Goal: Information Seeking & Learning: Learn about a topic

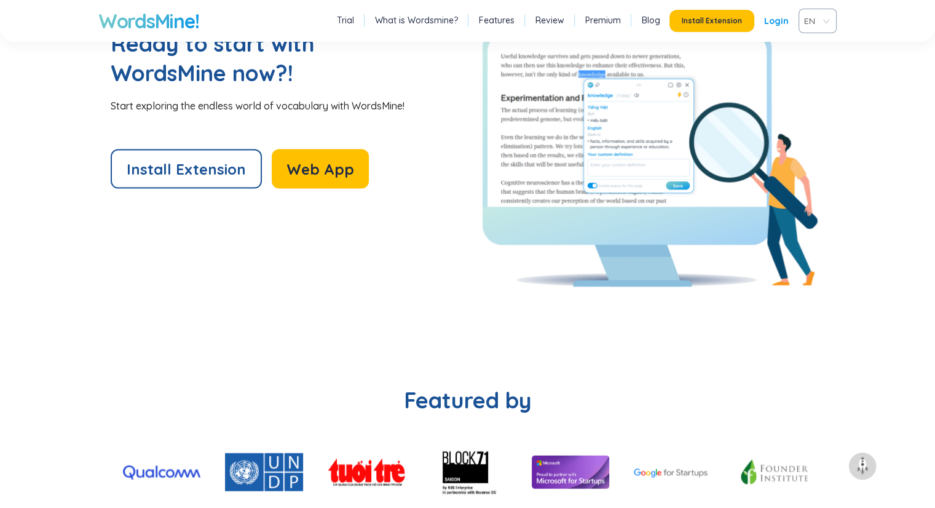
scroll to position [2710, 0]
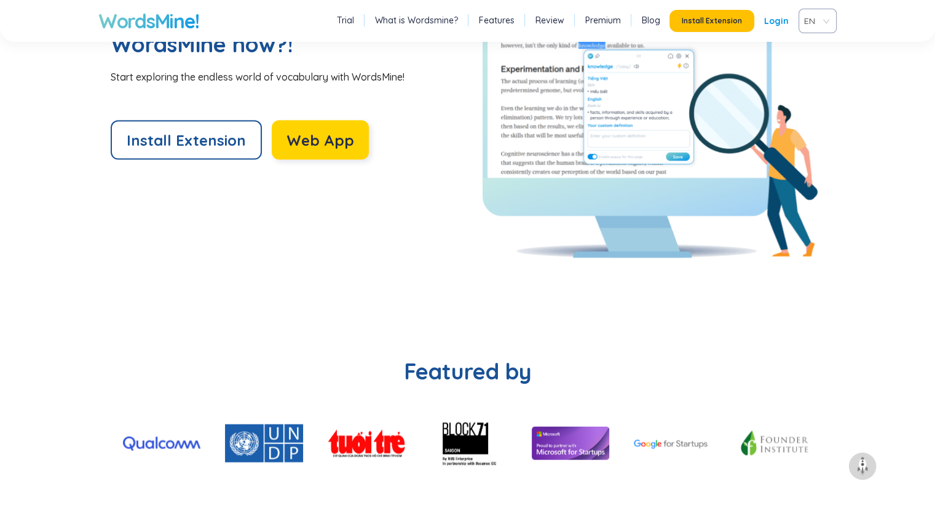
click at [325, 140] on span "Web App" at bounding box center [321, 140] width 68 height 20
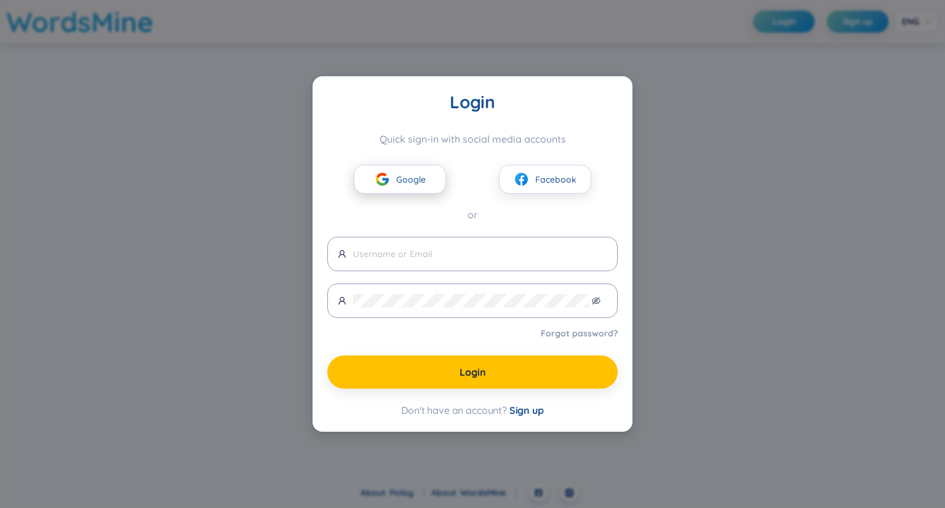
click at [400, 182] on span "Google" at bounding box center [411, 180] width 30 height 14
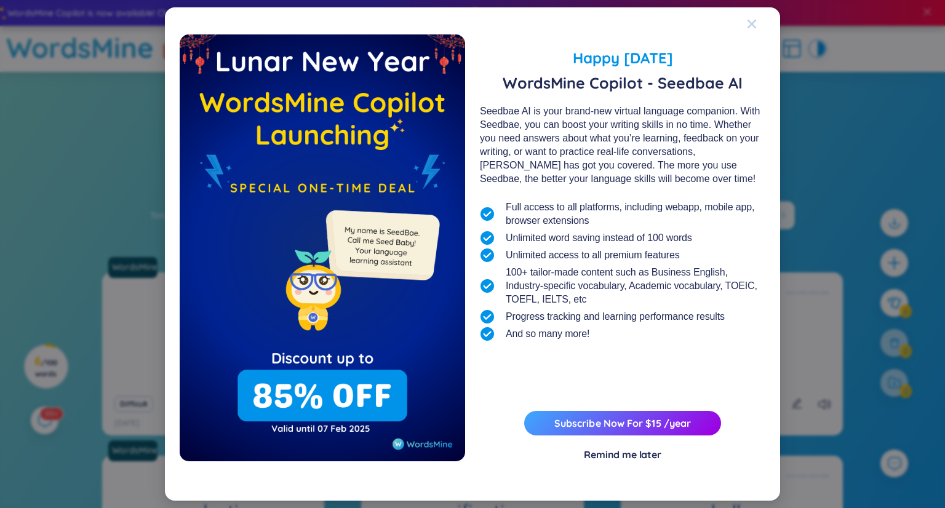
click at [752, 24] on icon "Close" at bounding box center [751, 24] width 9 height 9
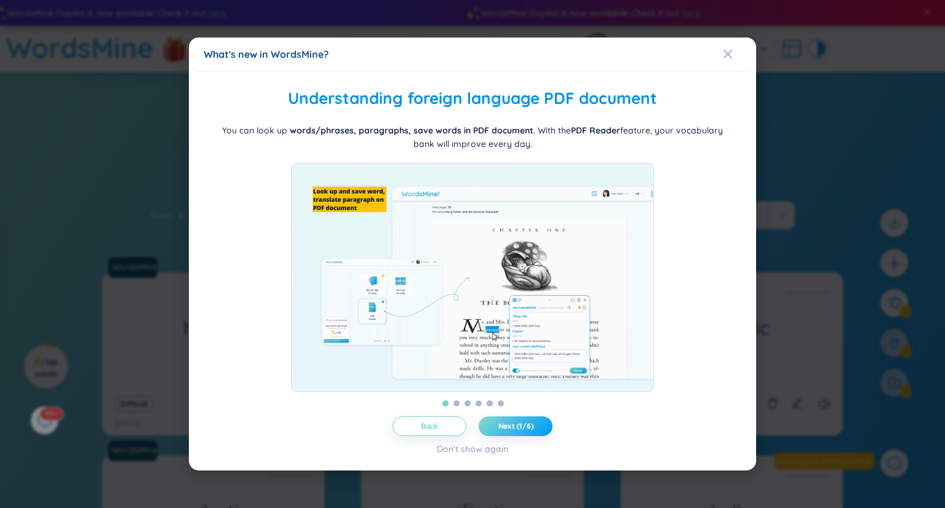
click at [520, 431] on span "Next (1/6)" at bounding box center [515, 426] width 35 height 10
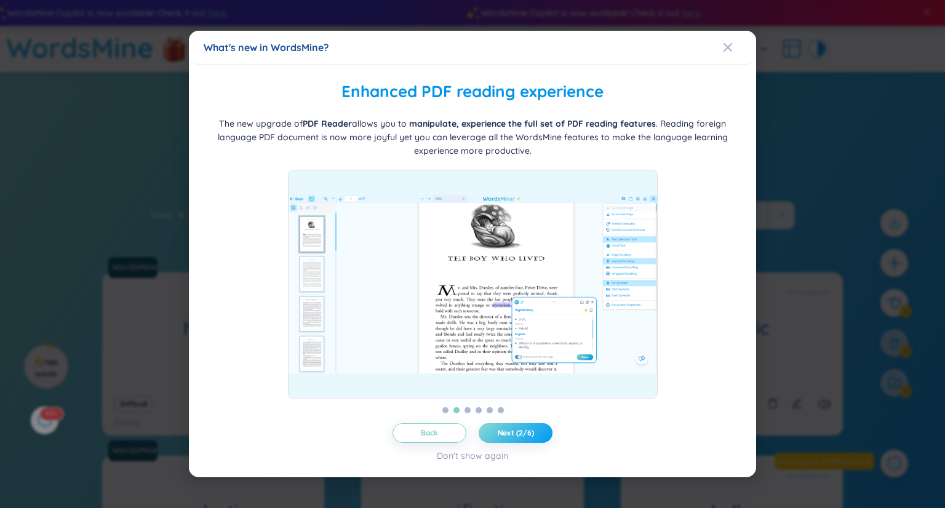
click at [520, 434] on span "Next (2/6)" at bounding box center [515, 433] width 36 height 10
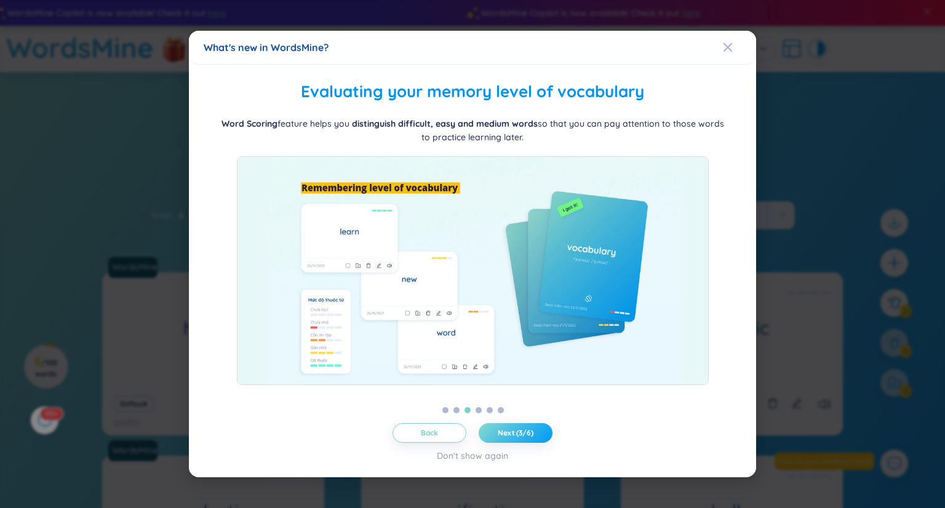
click at [520, 434] on span "Next (3/6)" at bounding box center [515, 433] width 36 height 10
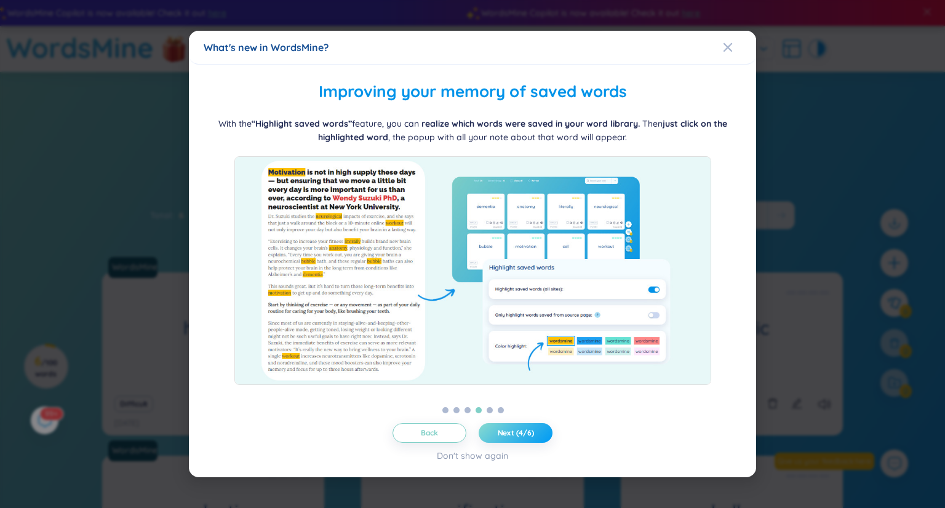
click at [520, 434] on span "Next (4/6)" at bounding box center [515, 433] width 36 height 10
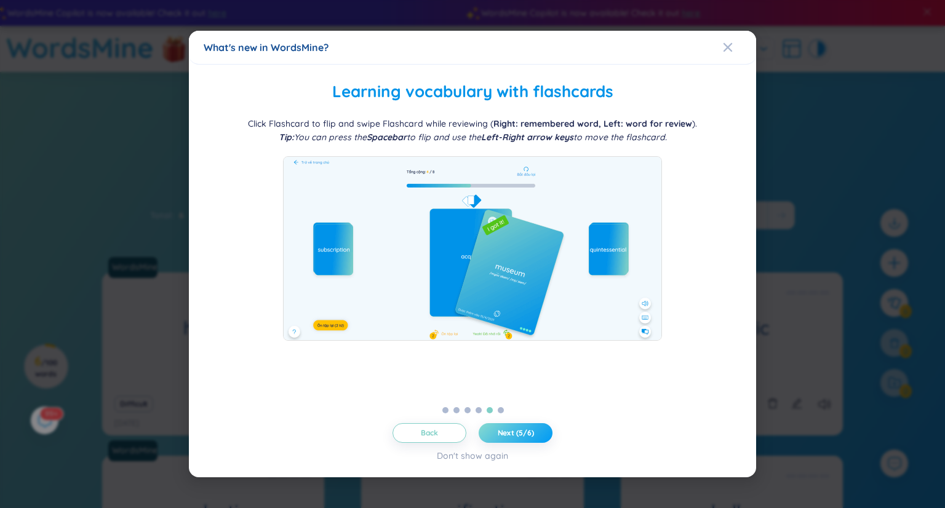
click at [520, 434] on span "Next (5/6)" at bounding box center [515, 433] width 36 height 10
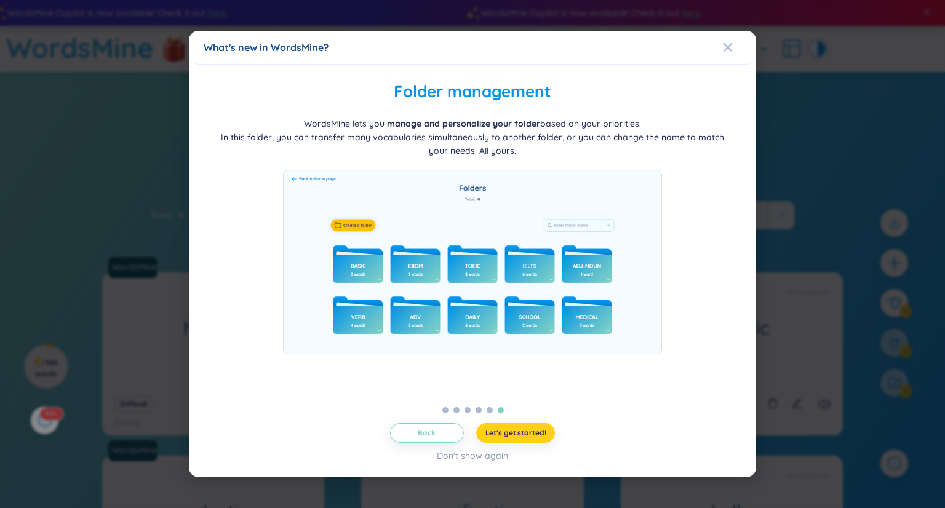
click at [520, 434] on span "Let's get started!" at bounding box center [515, 433] width 61 height 10
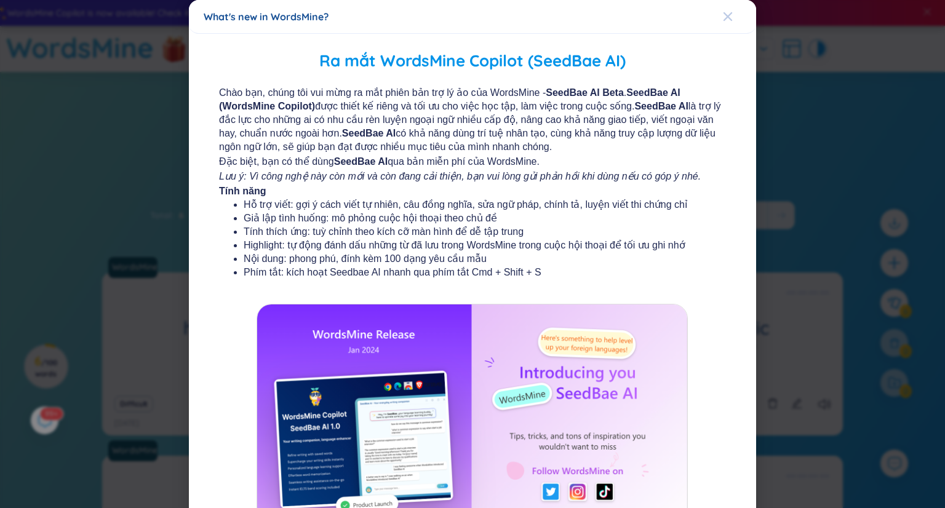
click at [723, 18] on icon "Close" at bounding box center [727, 16] width 9 height 9
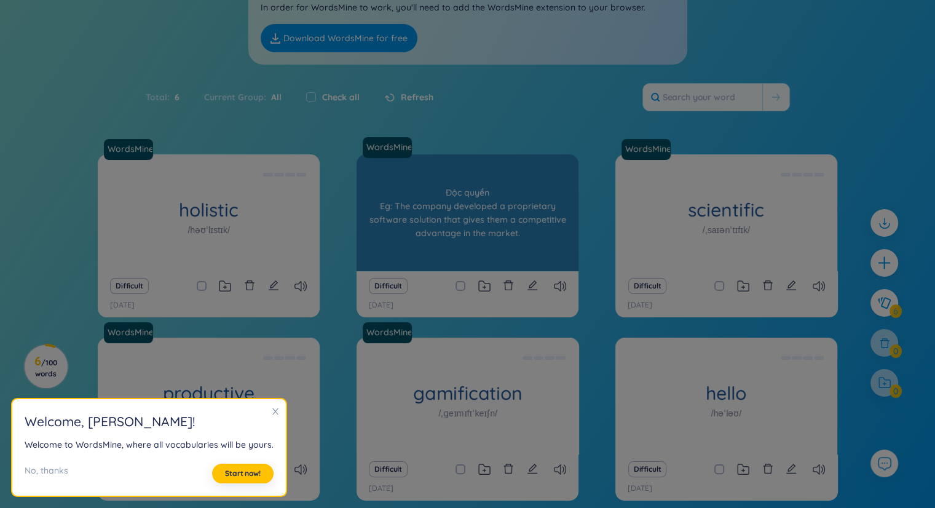
scroll to position [118, 0]
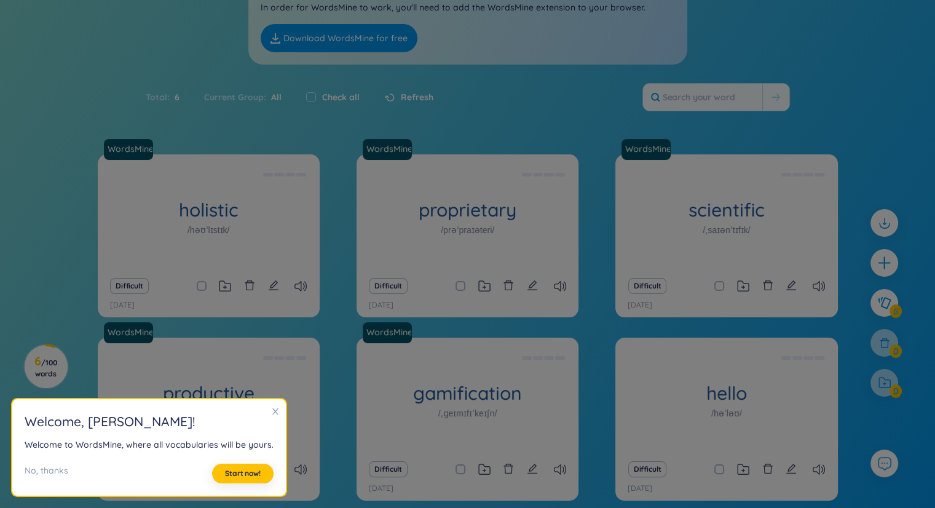
click at [273, 408] on icon "close" at bounding box center [275, 411] width 6 height 6
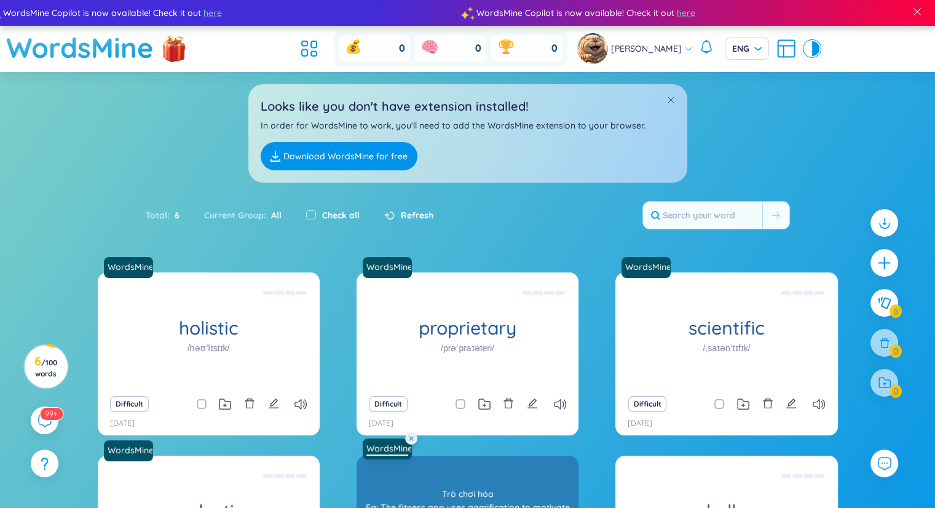
scroll to position [175, 0]
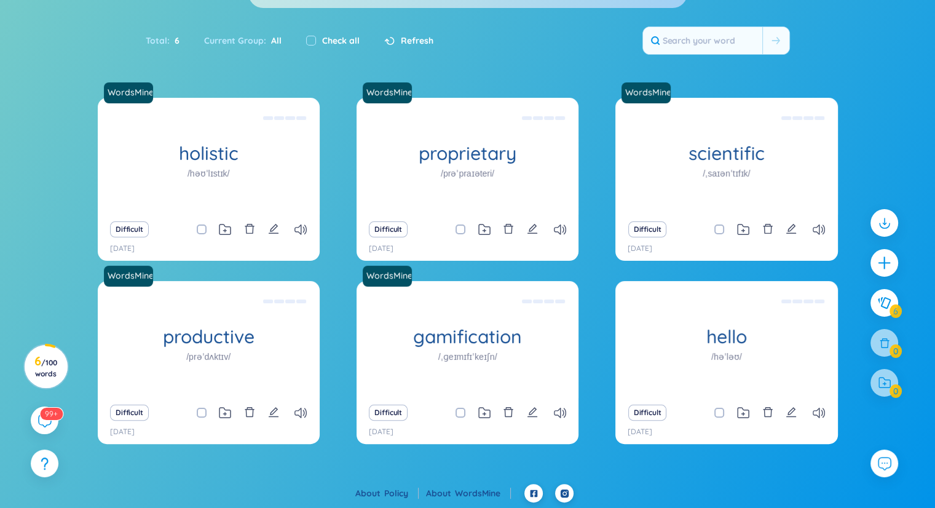
click at [300, 234] on div "Difficult" at bounding box center [209, 229] width 210 height 17
click at [305, 226] on icon at bounding box center [301, 229] width 12 height 10
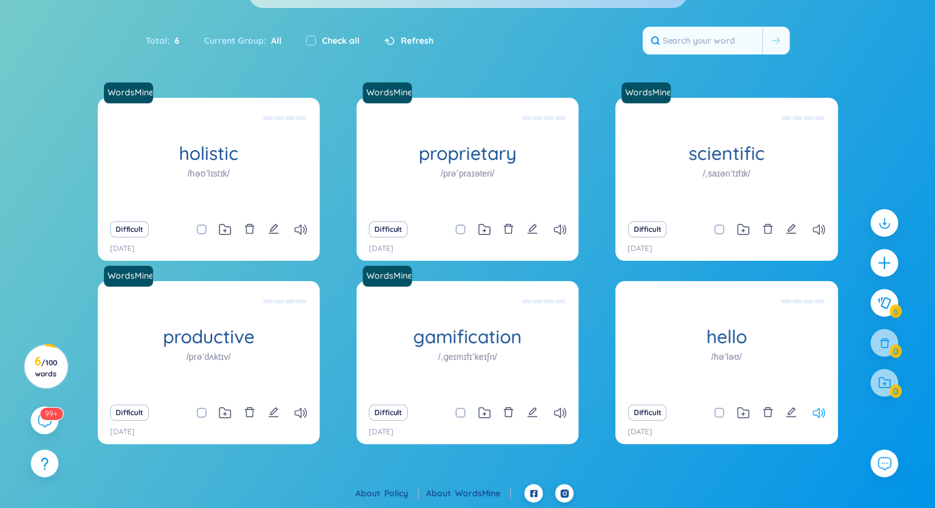
click at [818, 413] on icon at bounding box center [819, 413] width 12 height 10
click at [127, 229] on button "Difficult" at bounding box center [129, 229] width 39 height 16
click at [204, 228] on input "checkbox" at bounding box center [208, 229] width 10 height 10
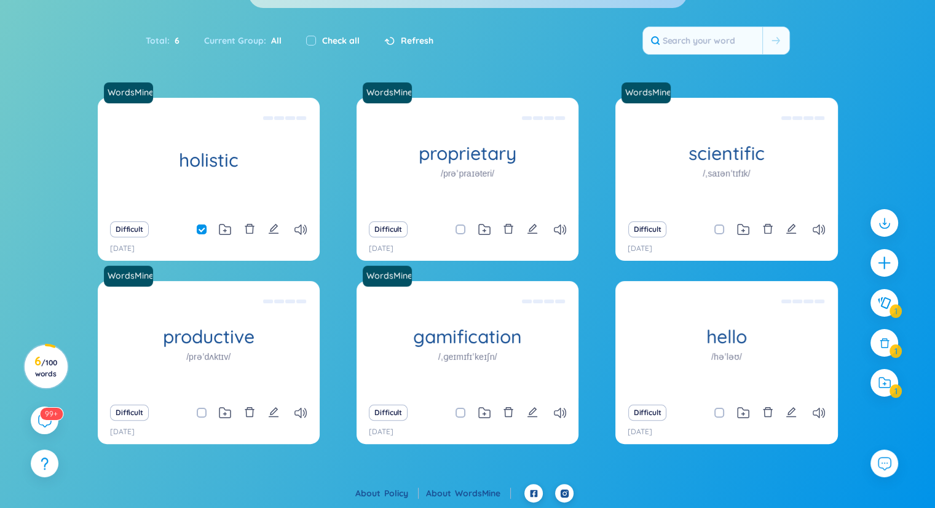
checkbox input "false"
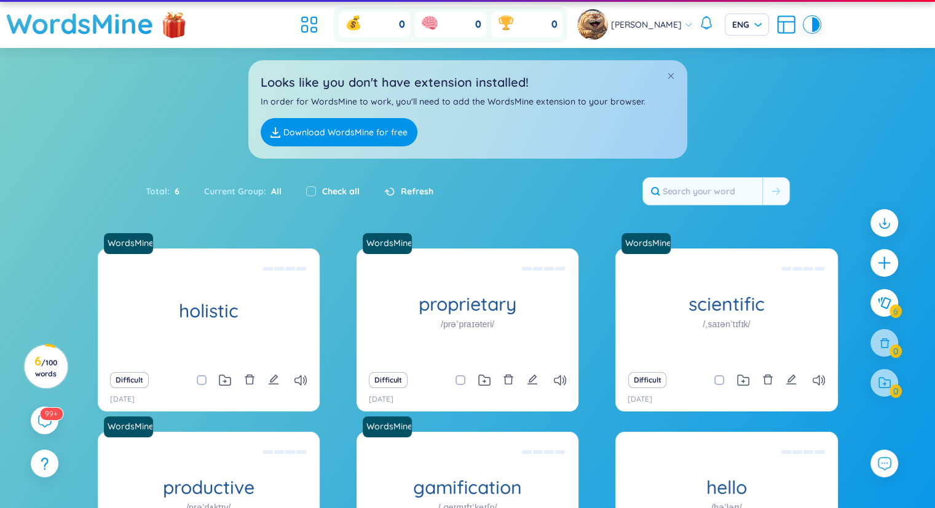
scroll to position [0, 0]
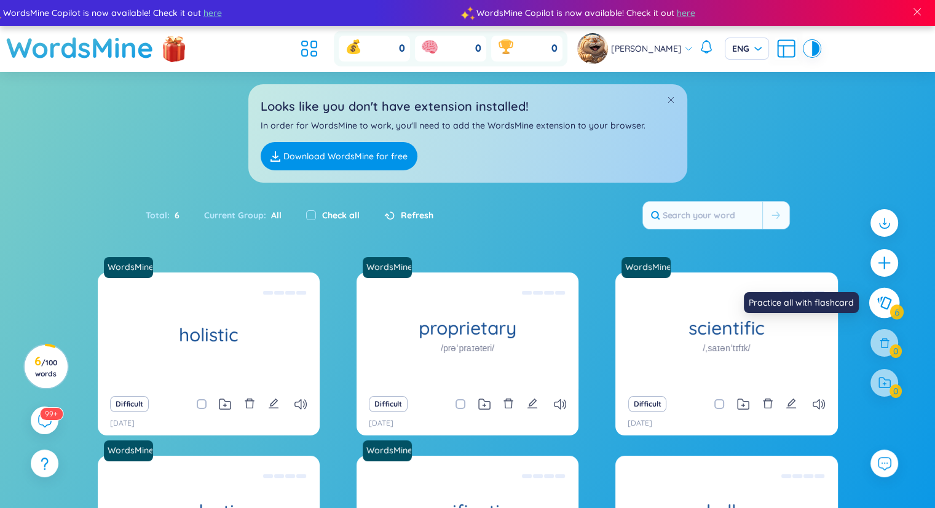
click at [890, 308] on icon at bounding box center [884, 303] width 15 height 14
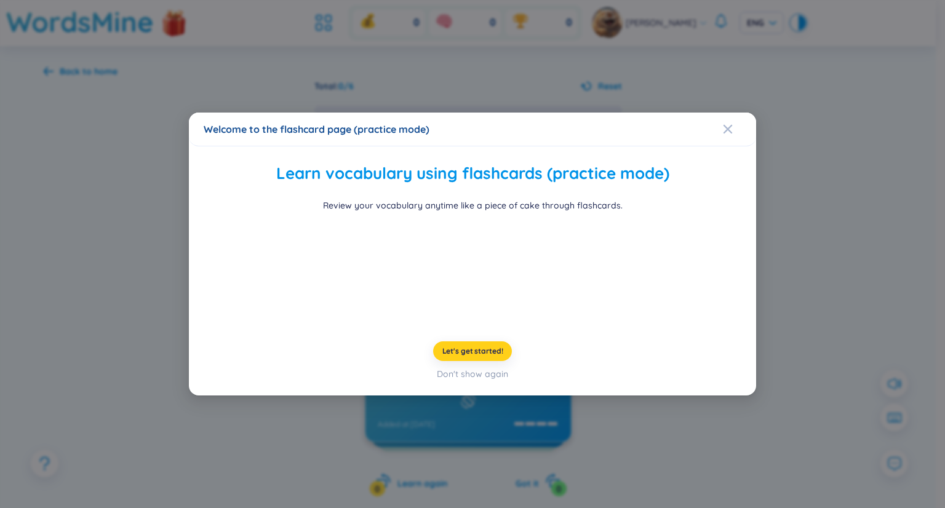
click at [492, 356] on span "Let's get started!" at bounding box center [472, 351] width 61 height 10
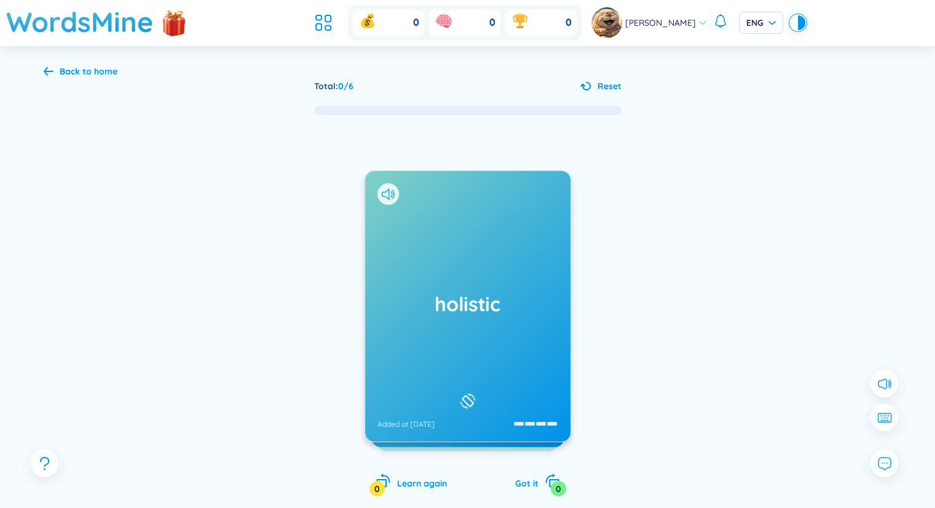
click at [481, 321] on div "holistic Added at [DATE]" at bounding box center [467, 306] width 205 height 271
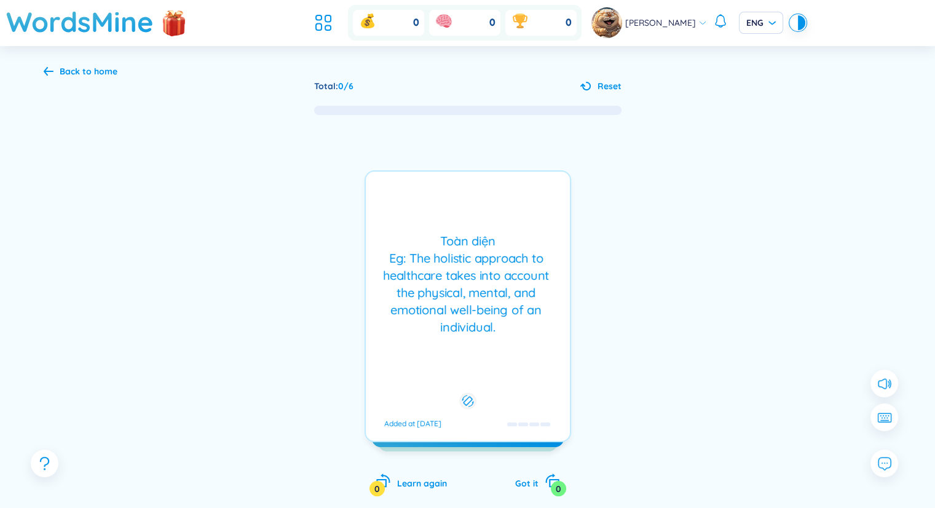
click at [481, 321] on div "Toàn diện Eg: The holistic approach to healthcare takes into account the physic…" at bounding box center [468, 283] width 192 height 103
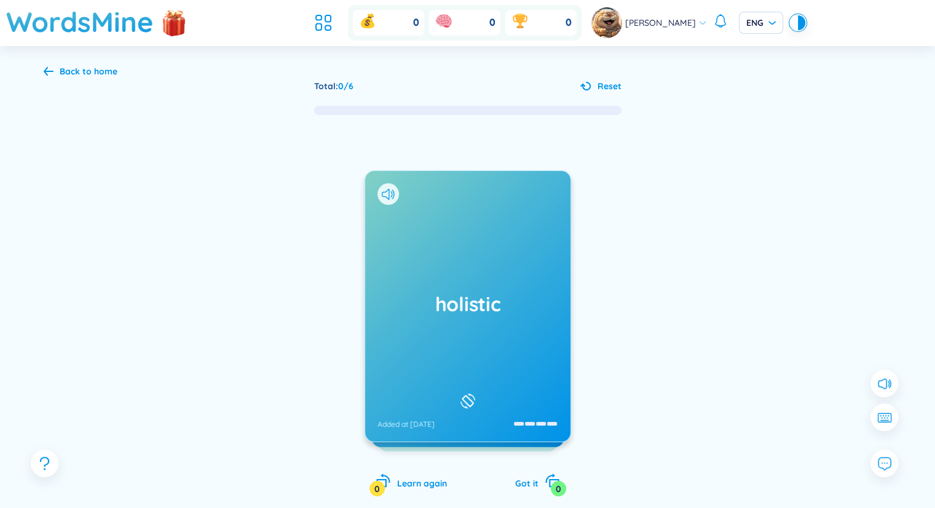
click at [477, 328] on div "holistic Added at [DATE]" at bounding box center [467, 306] width 205 height 271
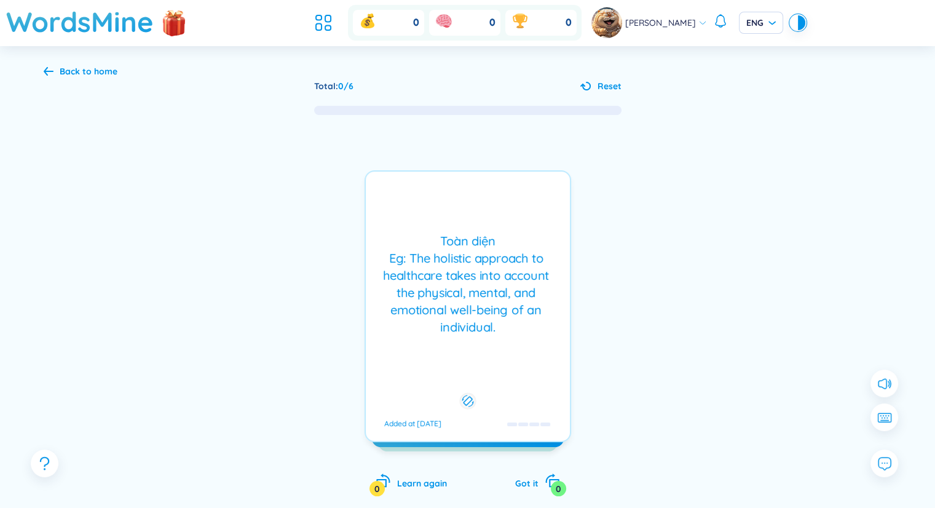
click at [477, 328] on div "Toàn diện Eg: The holistic approach to healthcare takes into account the physic…" at bounding box center [468, 283] width 192 height 103
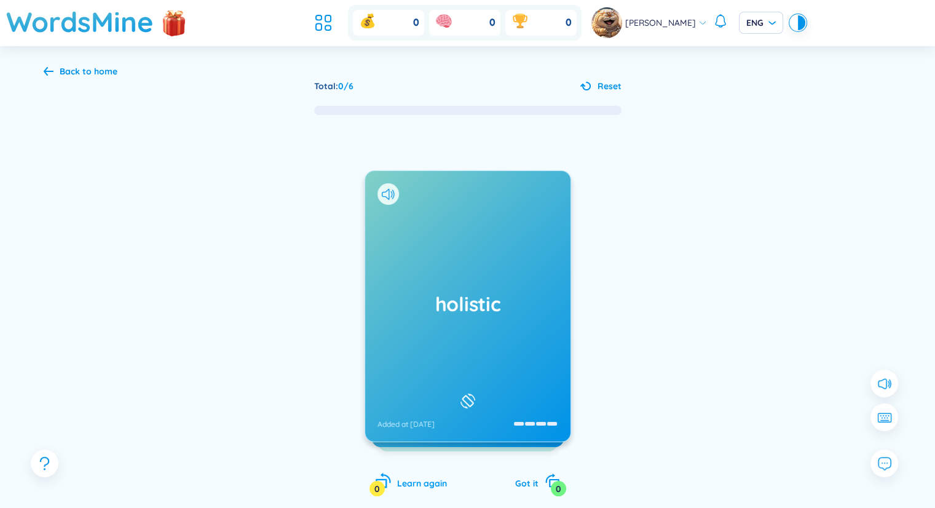
click at [384, 483] on icon "rotate-left" at bounding box center [382, 480] width 17 height 17
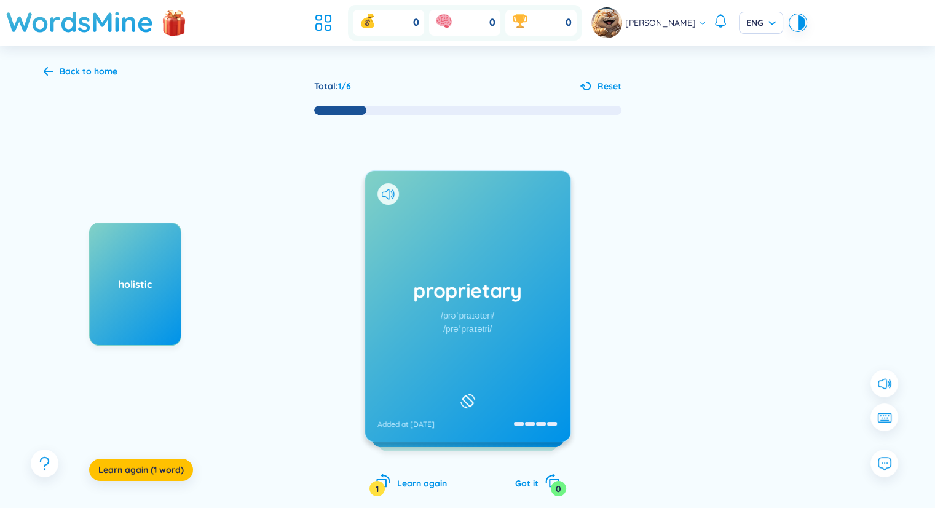
click at [472, 365] on div "proprietary /prəˈpraɪəteri/ /prəˈpraɪətri/ Added at [DATE]" at bounding box center [467, 306] width 205 height 271
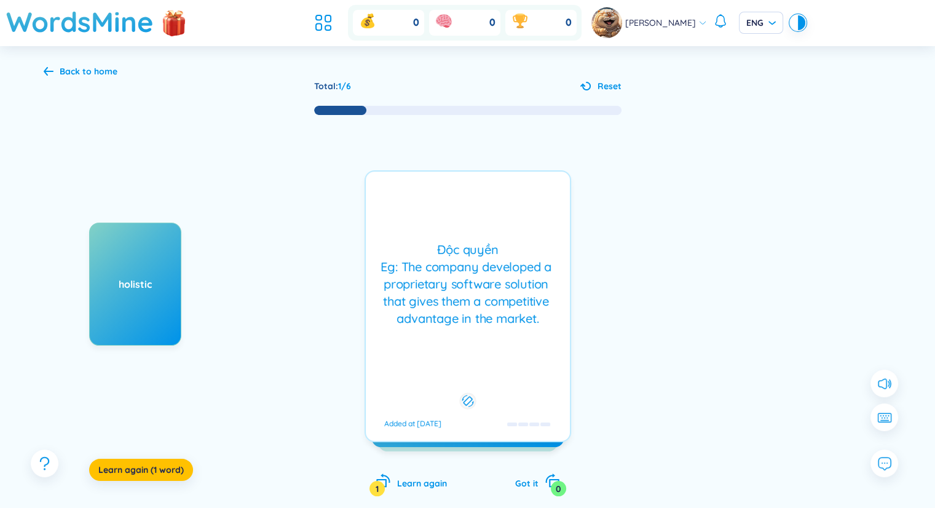
click at [472, 365] on div "Độc [PERSON_NAME] Eg: The company developed a proprietary software solution tha…" at bounding box center [468, 306] width 207 height 272
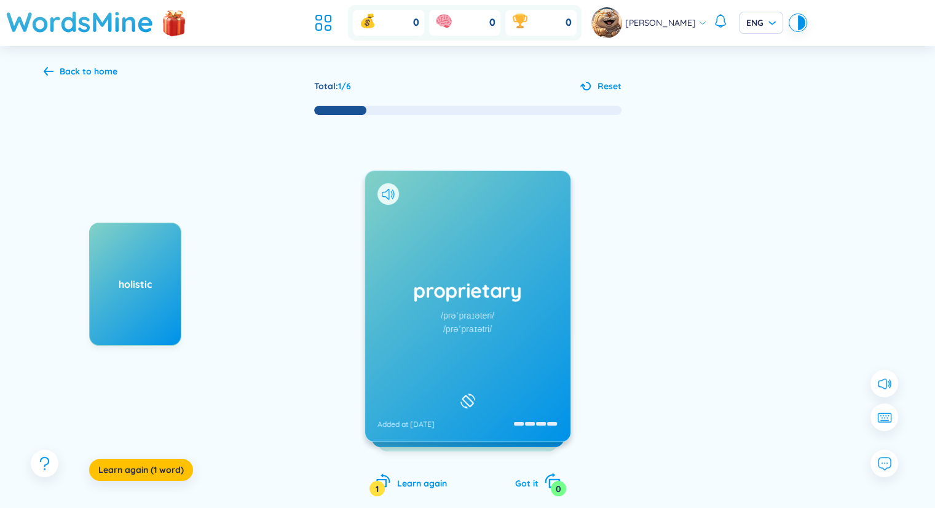
click at [534, 485] on span "Got it" at bounding box center [526, 483] width 23 height 11
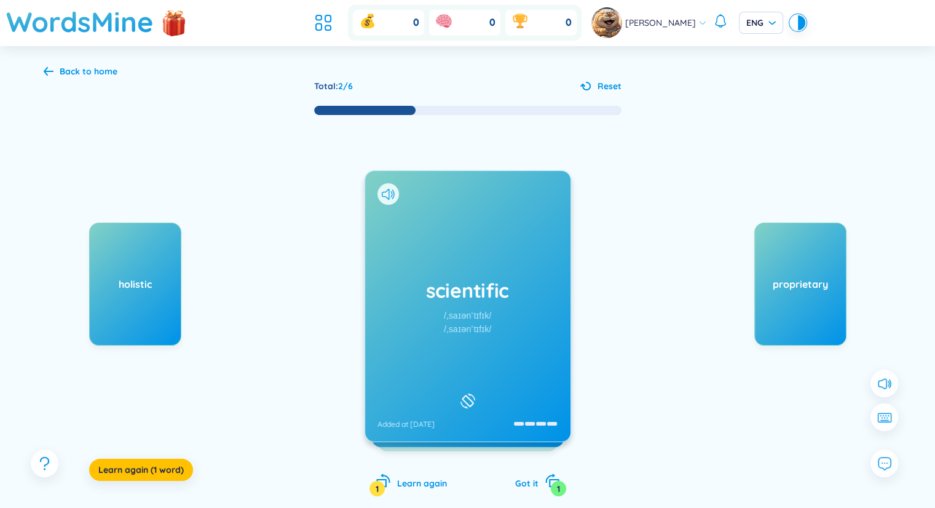
click at [512, 316] on div "scientific /ˌsaɪənˈtɪfɪk/ /ˌsaɪənˈtɪfɪk/ Added at [DATE]" at bounding box center [467, 306] width 205 height 271
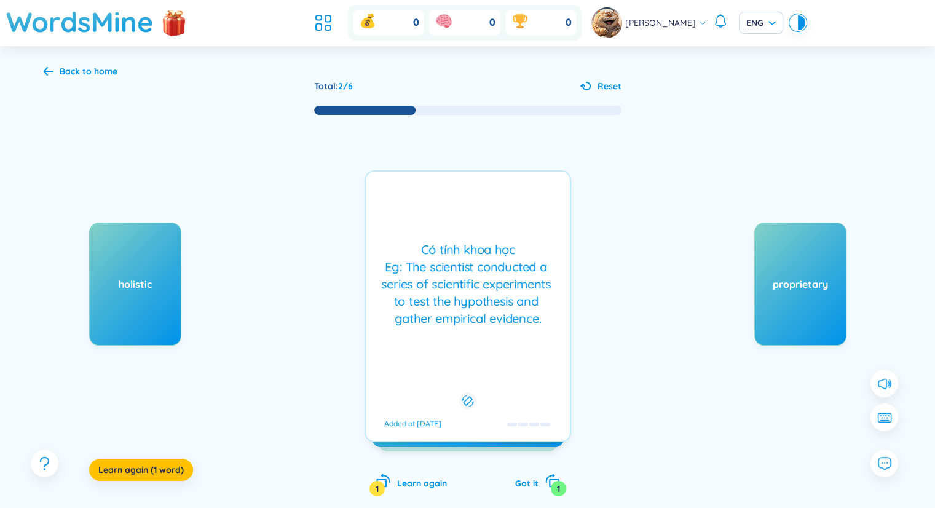
click at [512, 316] on div "Có tính khoa học Eg: The scientist conducted a series of scientific experiments…" at bounding box center [468, 284] width 192 height 86
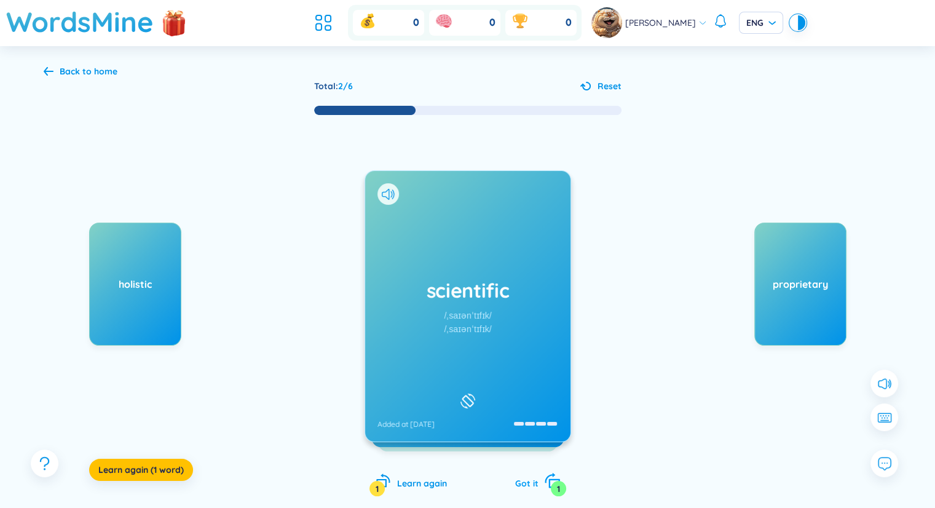
click at [547, 484] on icon "rotate-right" at bounding box center [552, 480] width 17 height 17
click at [514, 323] on div "productive /prəˈdʌktɪv/ /prəˈdʌktɪv/ Added at [DATE]" at bounding box center [467, 306] width 205 height 271
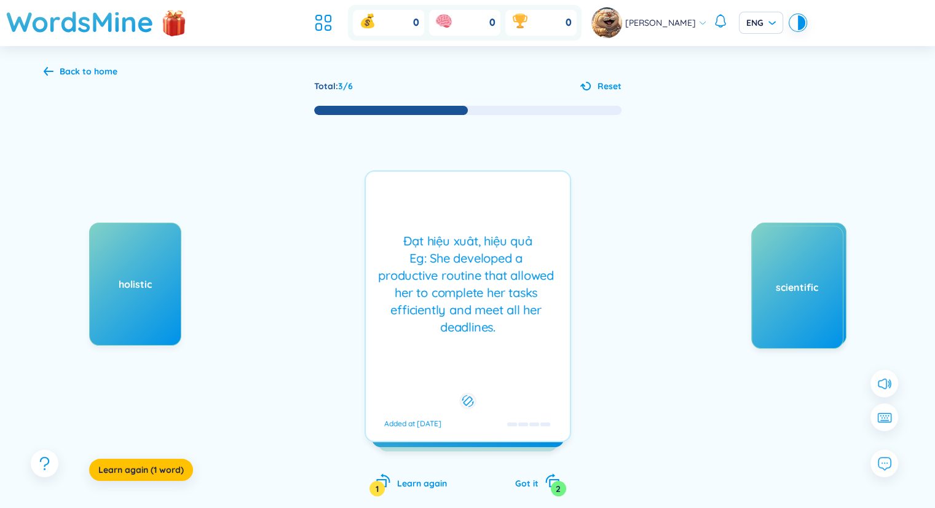
click at [514, 323] on div "Đạt hiệu xuât, hiệu quả Eg: She developed a productive routine that allowed her…" at bounding box center [468, 283] width 192 height 103
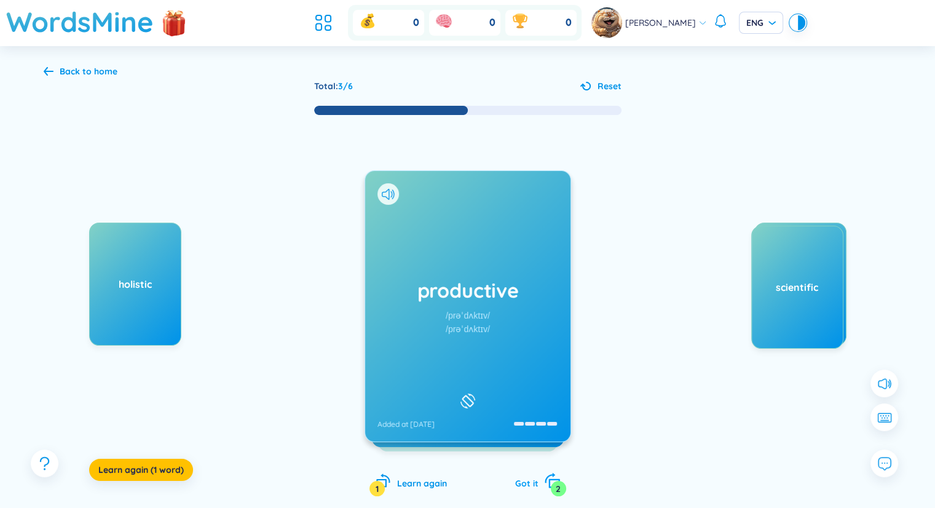
click at [545, 478] on icon "rotate-right" at bounding box center [552, 480] width 17 height 17
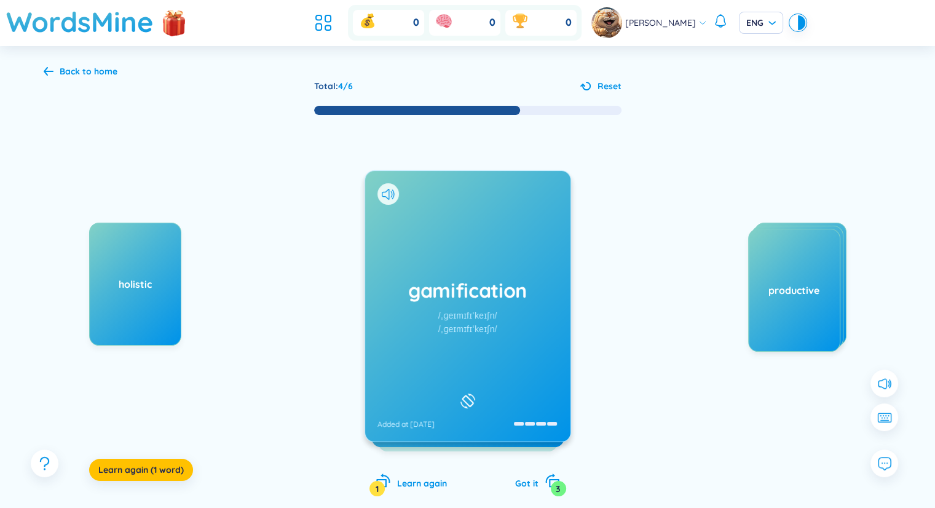
click at [507, 279] on h1 "gamification" at bounding box center [468, 290] width 181 height 27
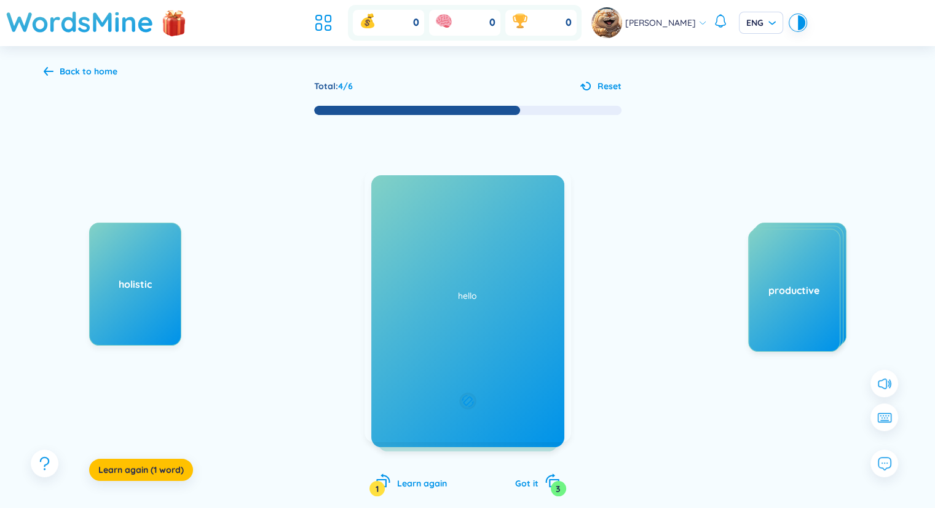
click at [507, 279] on div "Trò chơi hóa Eg: The fitness app uses gamification to motivate users to exercis…" at bounding box center [468, 283] width 192 height 103
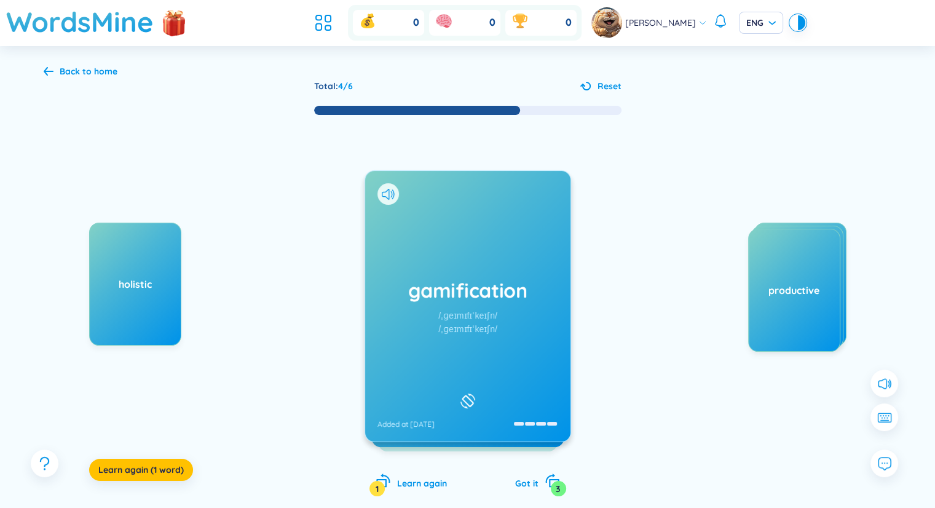
click at [389, 204] on div at bounding box center [389, 194] width 22 height 22
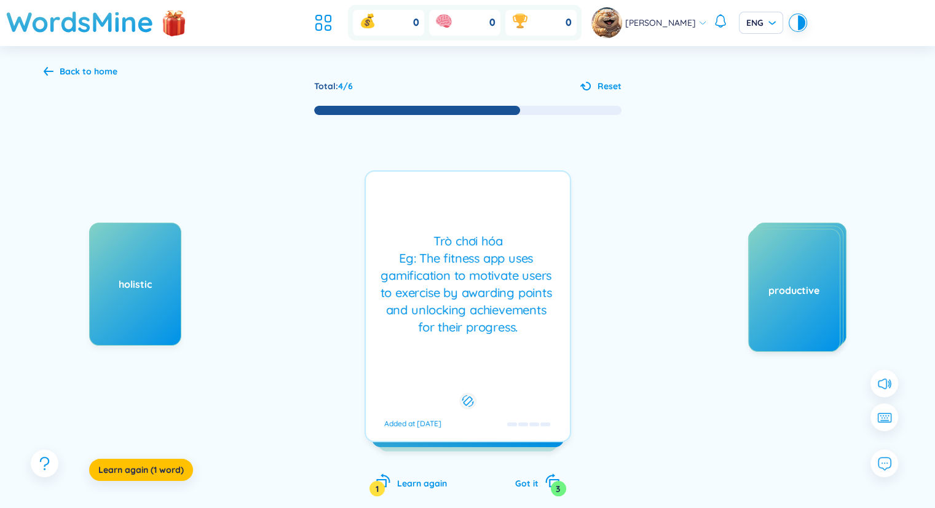
click at [459, 393] on div at bounding box center [467, 401] width 17 height 17
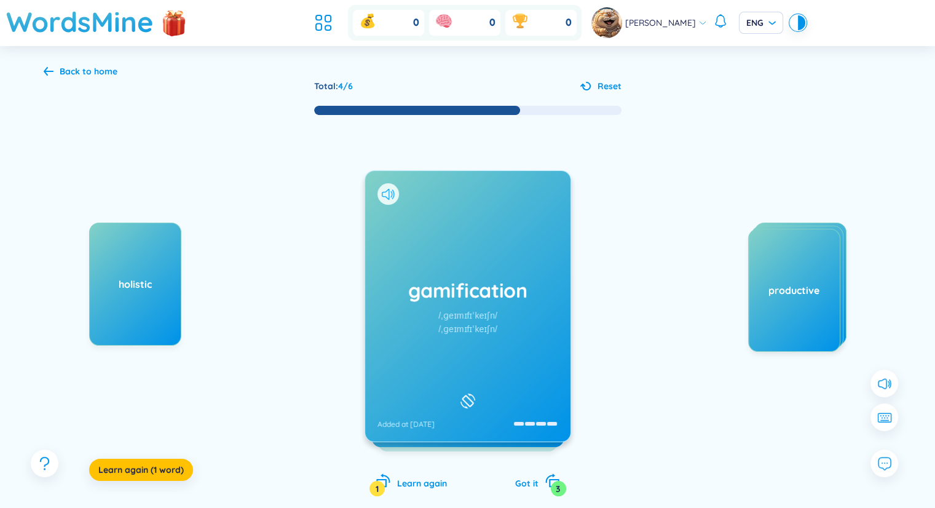
click at [386, 192] on icon at bounding box center [388, 194] width 13 height 11
click at [558, 493] on div "3" at bounding box center [558, 488] width 15 height 15
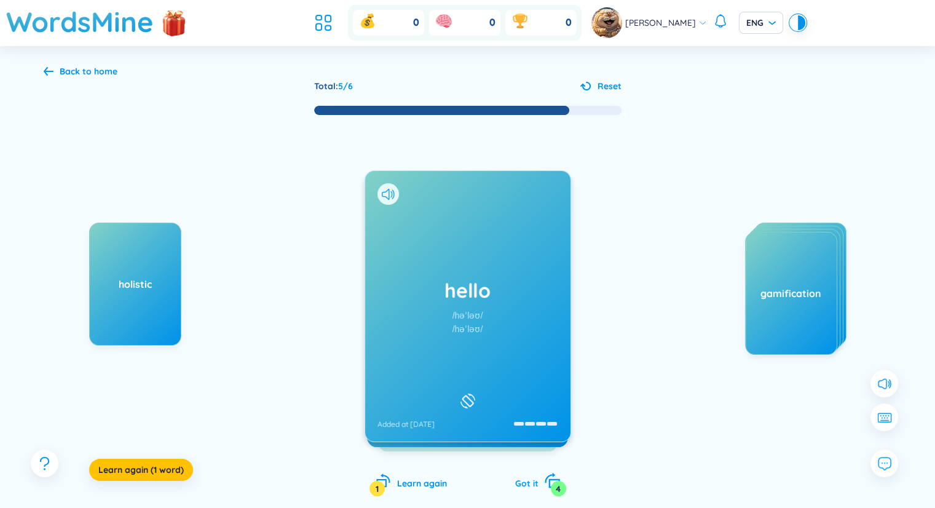
click at [558, 493] on div "4" at bounding box center [558, 488] width 15 height 15
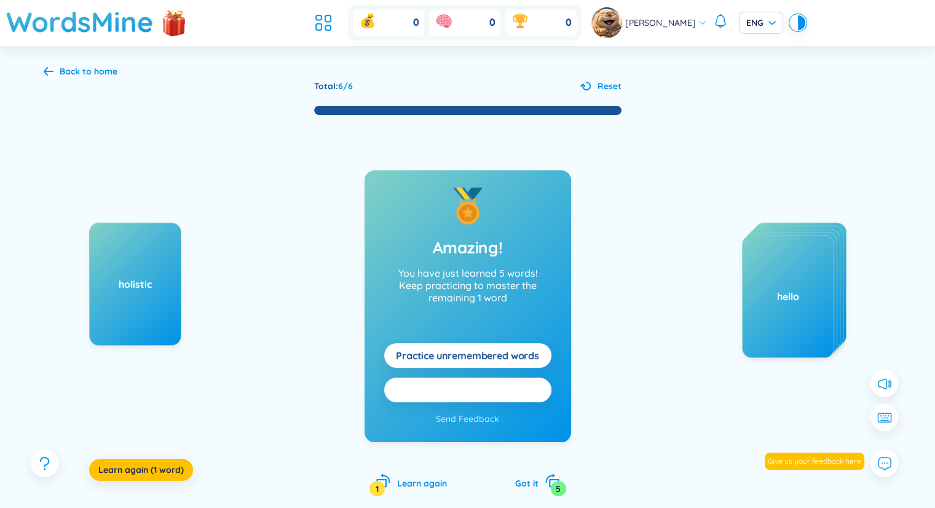
click at [520, 389] on button "Practice all here" at bounding box center [467, 390] width 167 height 25
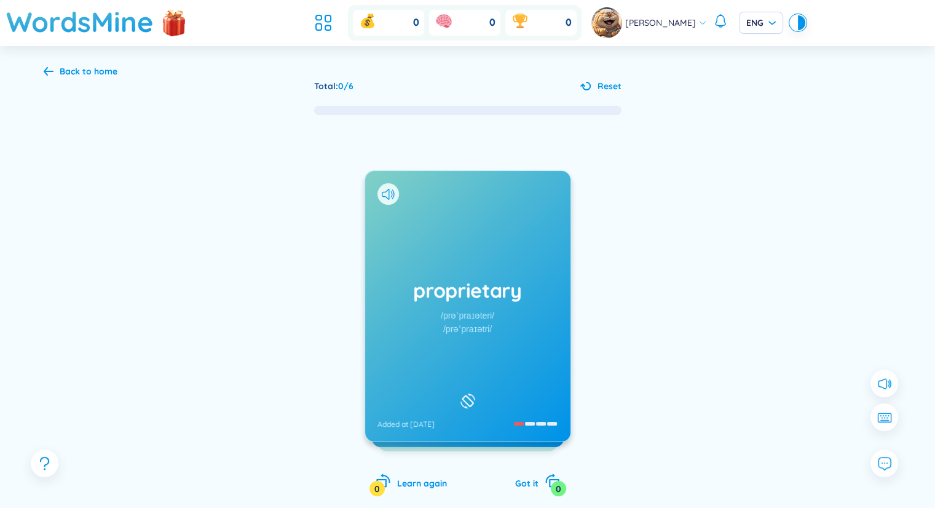
click at [520, 389] on div "proprietary /prəˈpraɪəteri/ /prəˈpraɪətri/ Added at [DATE]" at bounding box center [467, 306] width 205 height 271
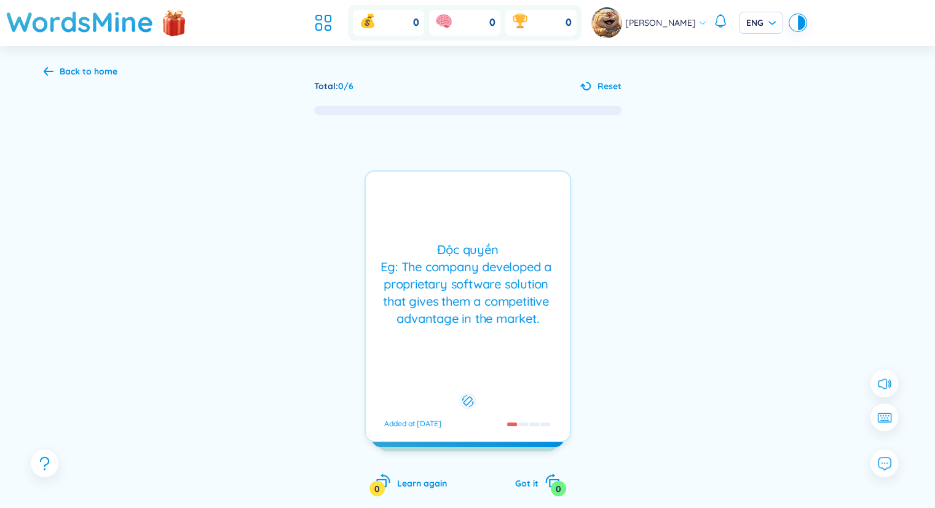
click at [520, 389] on div "Độc [PERSON_NAME] Eg: The company developed a proprietary software solution tha…" at bounding box center [468, 306] width 207 height 272
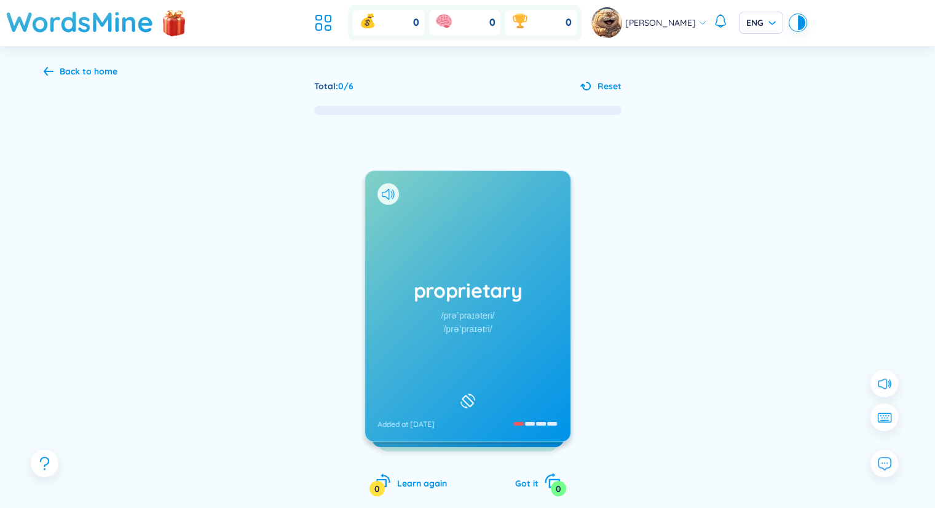
click at [558, 495] on div "0" at bounding box center [558, 488] width 15 height 15
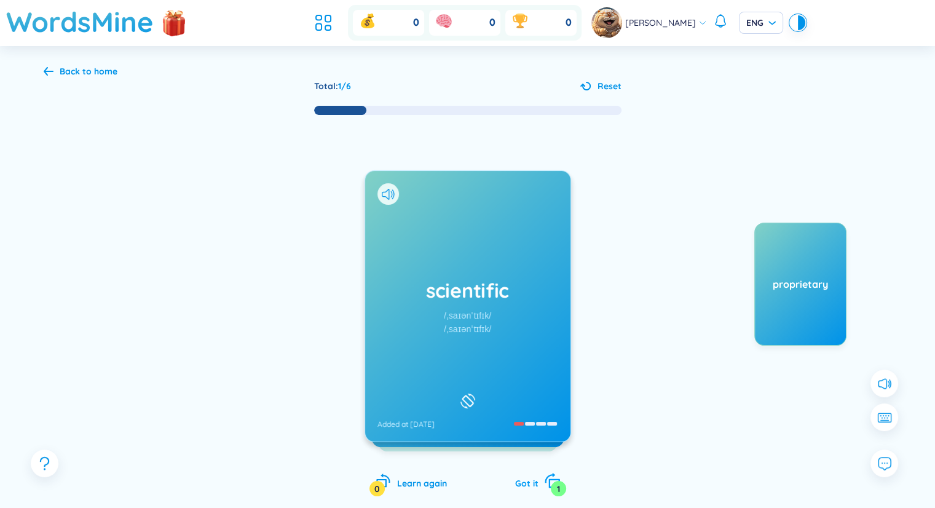
click at [558, 495] on div "1" at bounding box center [558, 488] width 15 height 15
click at [558, 495] on div "2" at bounding box center [558, 488] width 15 height 15
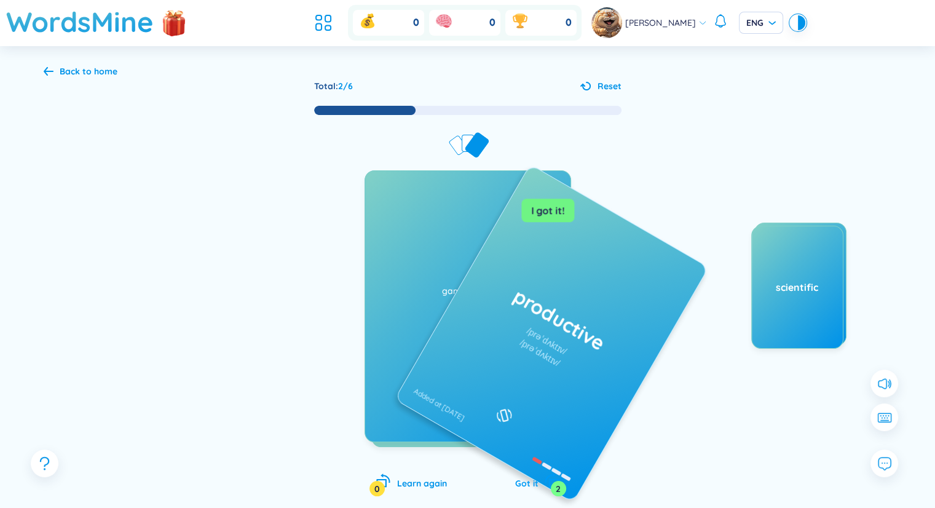
click at [558, 495] on div "2" at bounding box center [558, 488] width 15 height 15
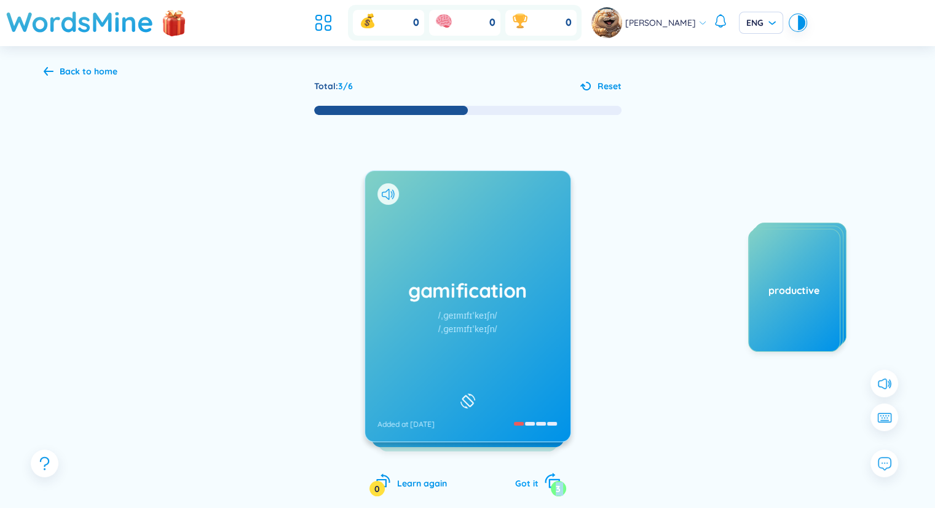
click at [558, 495] on div "3" at bounding box center [558, 488] width 15 height 15
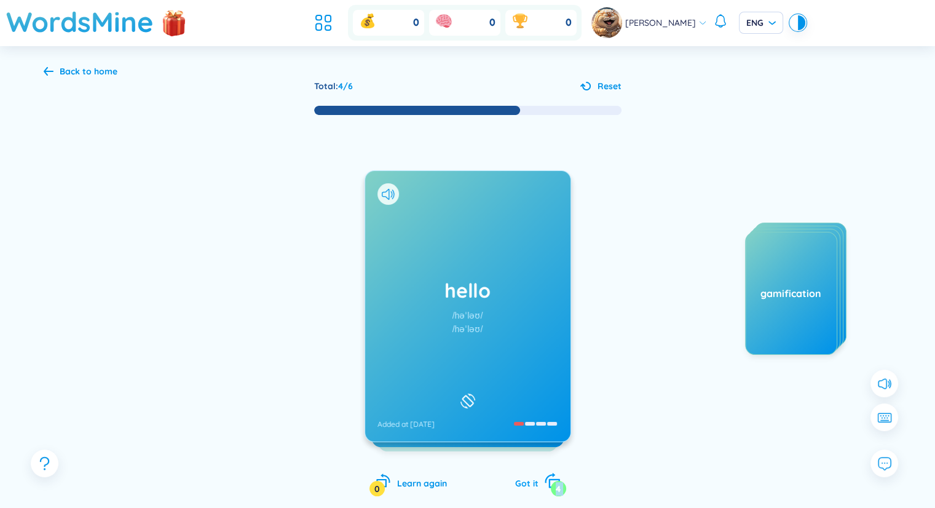
click at [558, 495] on div "4" at bounding box center [558, 488] width 15 height 15
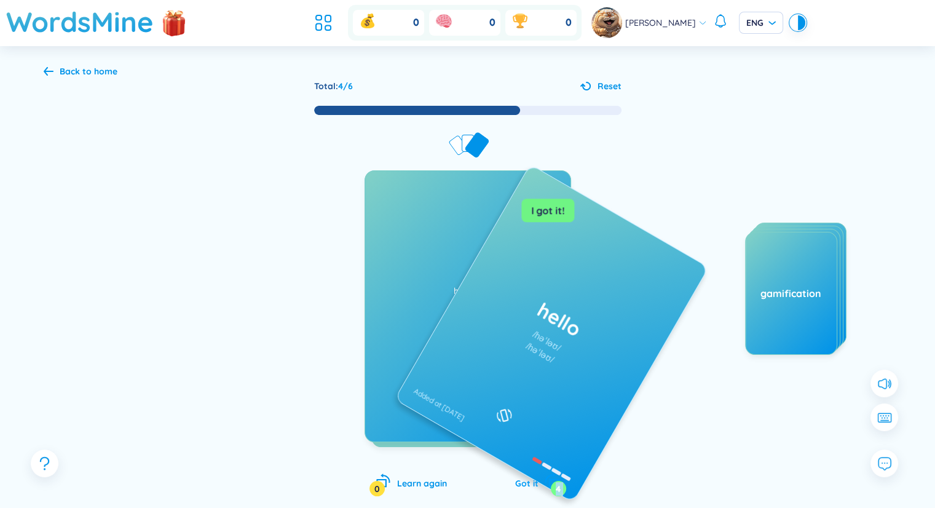
click at [558, 495] on div "4" at bounding box center [558, 488] width 15 height 15
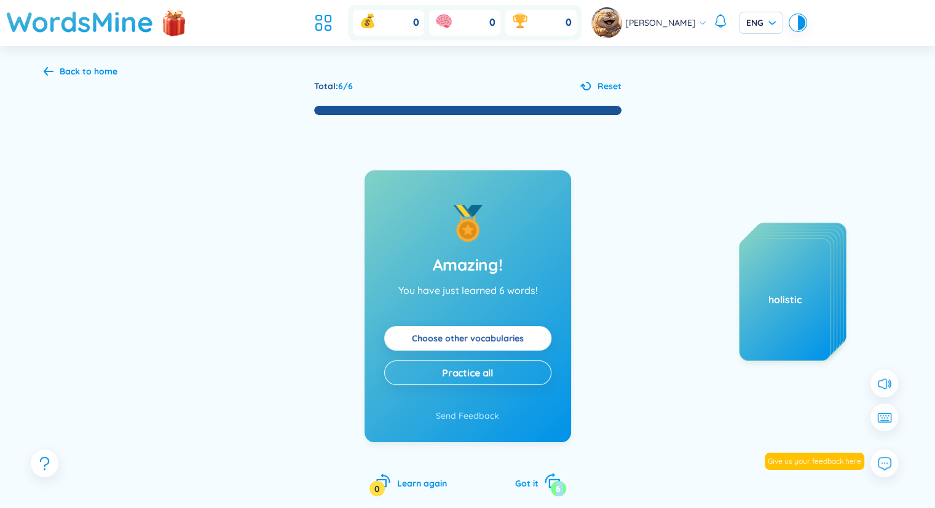
click at [558, 495] on div "6" at bounding box center [558, 488] width 15 height 15
click at [518, 372] on button "Practice all" at bounding box center [467, 372] width 167 height 25
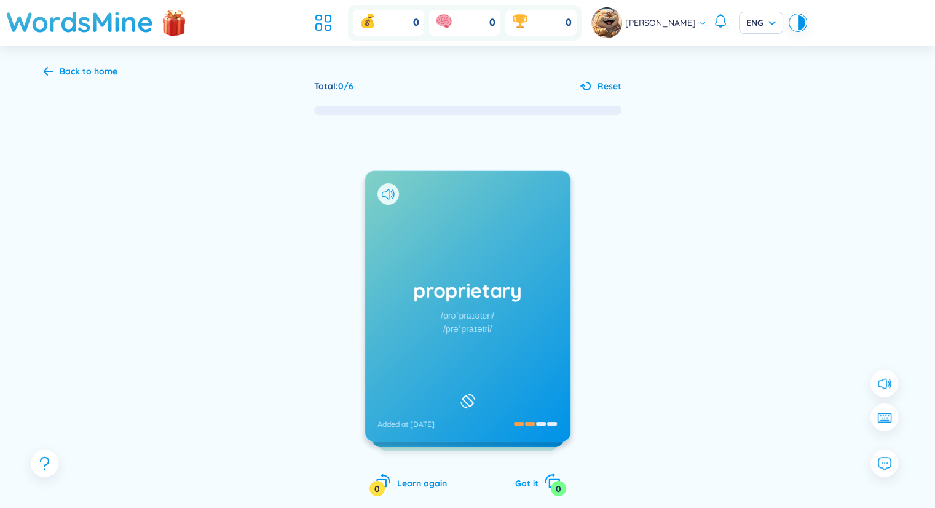
click at [547, 480] on icon "rotate-right" at bounding box center [552, 480] width 17 height 17
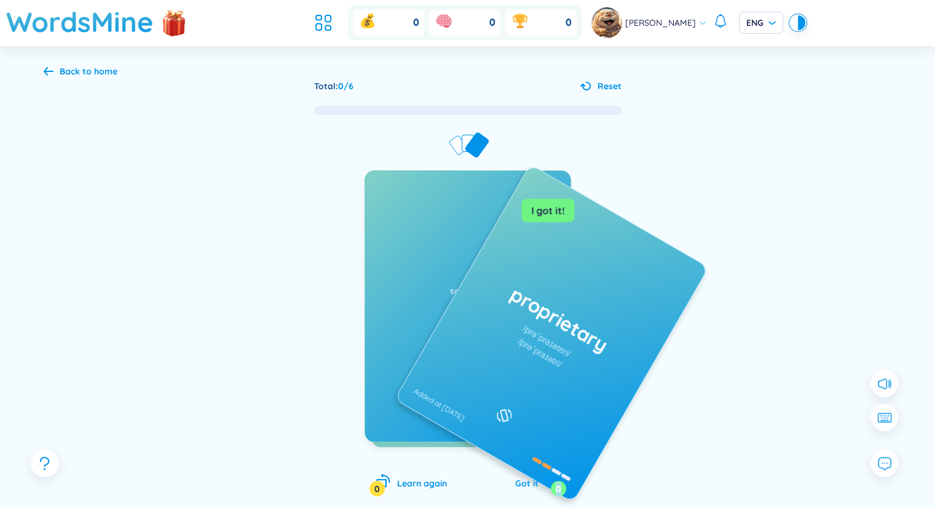
click at [547, 480] on icon "rotate-right" at bounding box center [552, 480] width 17 height 17
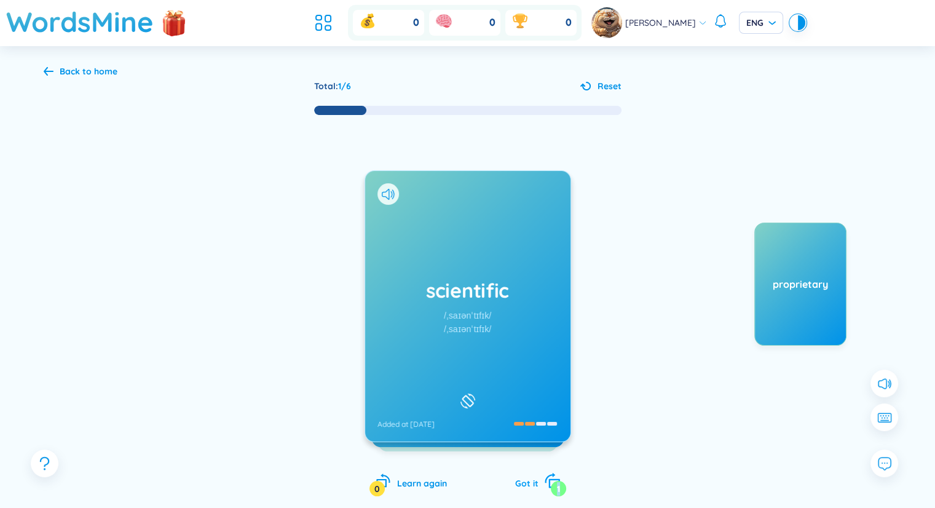
click at [547, 480] on icon "rotate-right" at bounding box center [552, 480] width 17 height 17
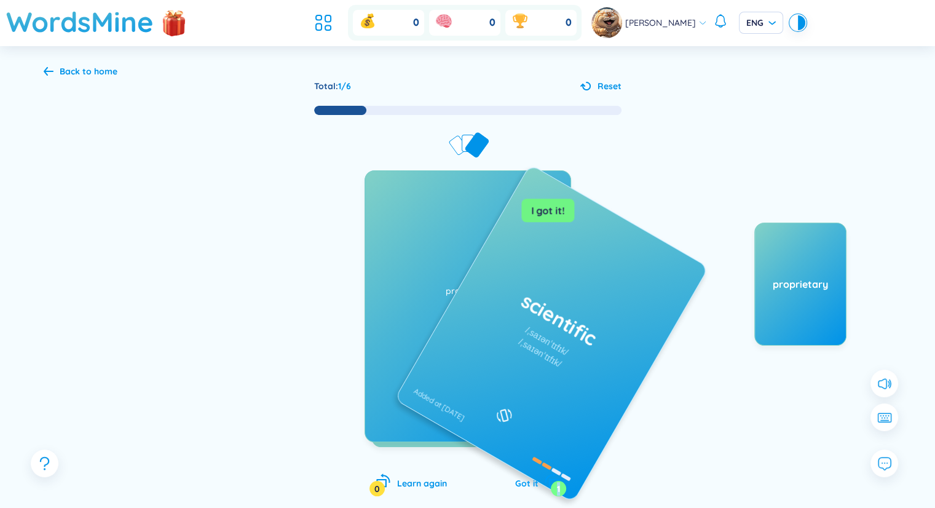
click at [547, 480] on icon "rotate-right" at bounding box center [552, 480] width 17 height 17
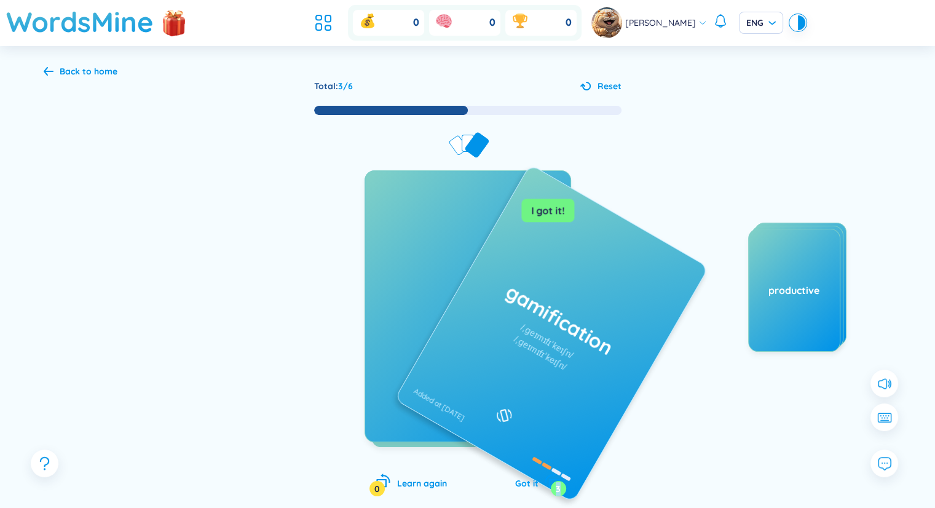
click at [547, 480] on icon "rotate-right" at bounding box center [552, 480] width 17 height 17
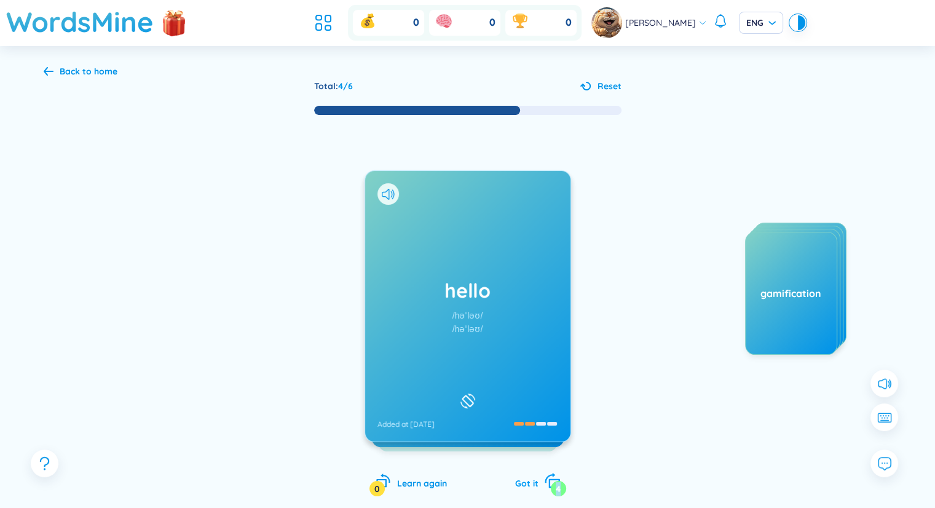
click at [547, 480] on icon "rotate-right" at bounding box center [552, 480] width 17 height 17
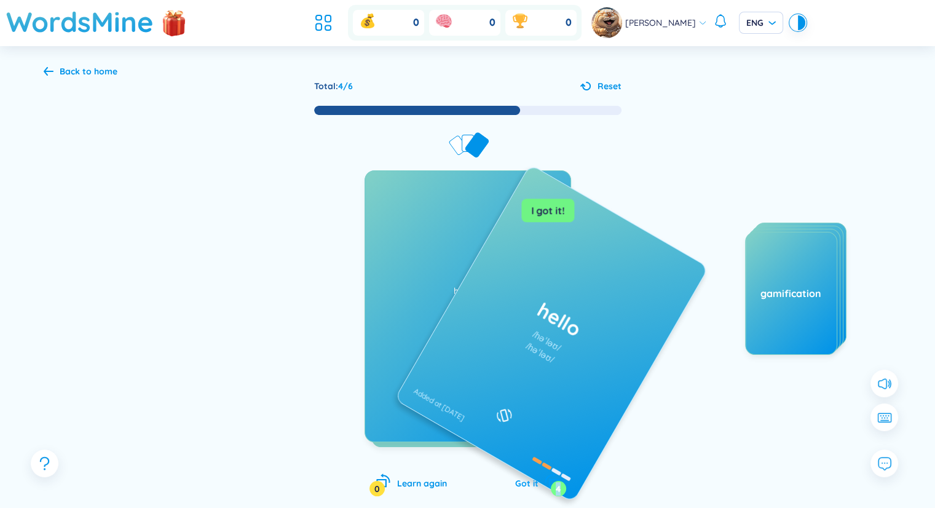
click at [547, 480] on icon "rotate-right" at bounding box center [552, 480] width 17 height 17
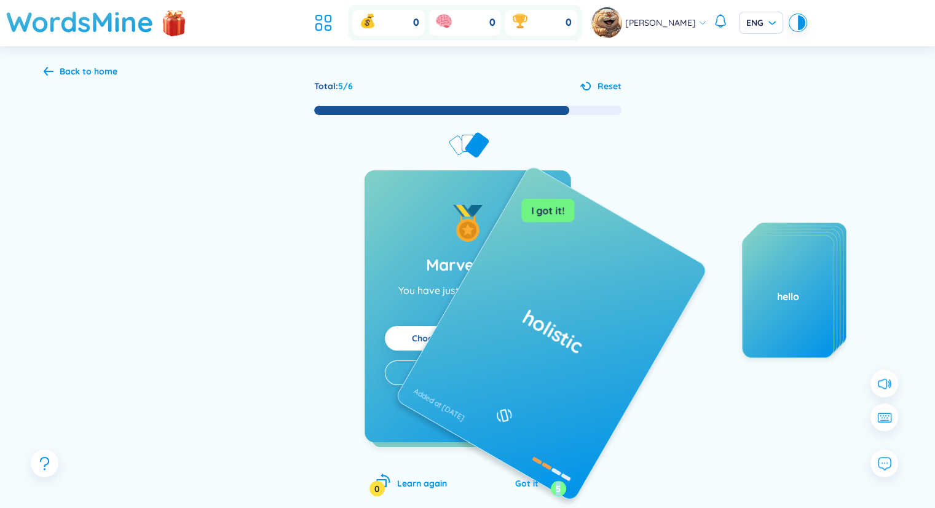
click at [547, 480] on icon "rotate-right" at bounding box center [552, 480] width 17 height 17
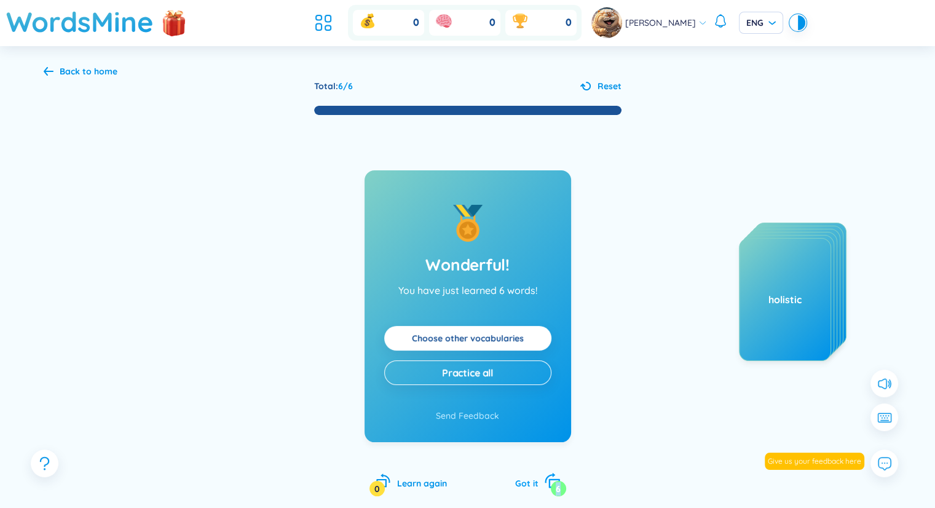
click at [547, 480] on icon "rotate-right" at bounding box center [552, 480] width 17 height 17
click at [518, 331] on link "Choose other vocabularies" at bounding box center [468, 338] width 112 height 14
